Goal: Complete application form

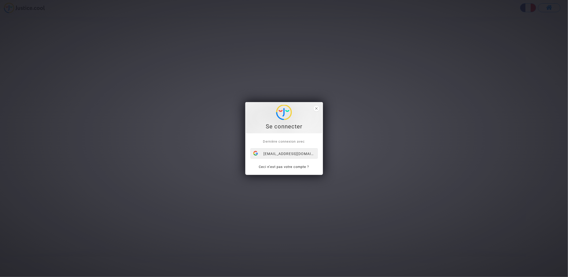
drag, startPoint x: 0, startPoint y: 0, endPoint x: 284, endPoint y: 153, distance: 322.7
click at [284, 153] on div "[EMAIL_ADDRESS][DOMAIN_NAME]" at bounding box center [284, 154] width 67 height 10
click at [270, 152] on div "[EMAIL_ADDRESS][DOMAIN_NAME]" at bounding box center [284, 154] width 67 height 10
